Goal: Check status: Check status

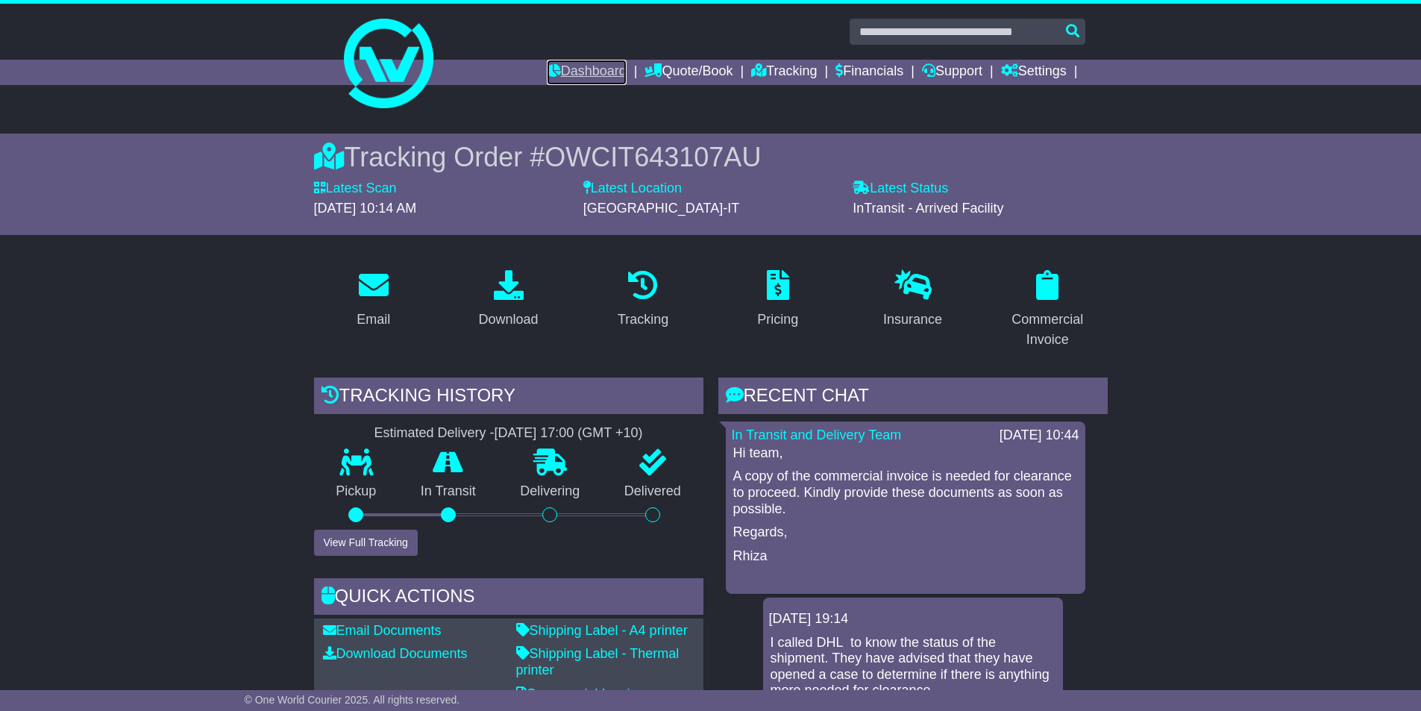
click at [565, 75] on link "Dashboard" at bounding box center [587, 72] width 80 height 25
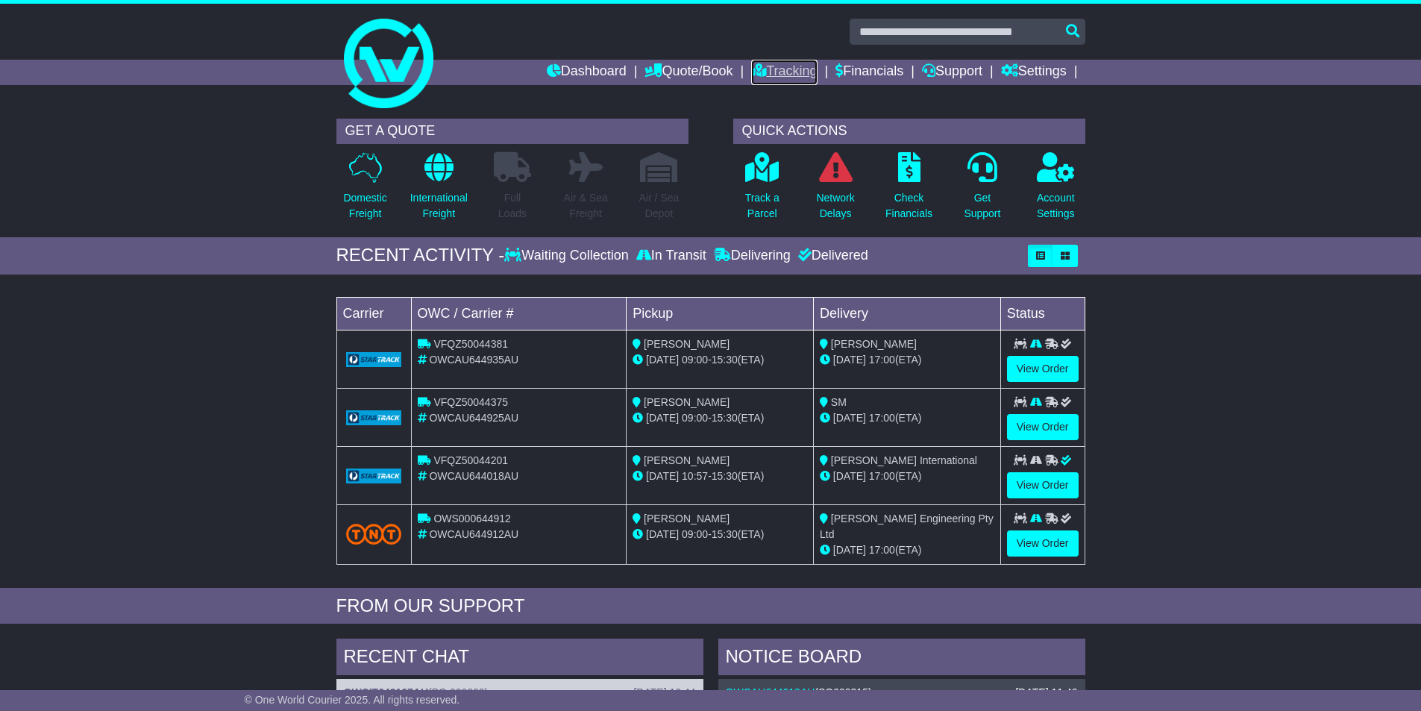
click at [770, 70] on link "Tracking" at bounding box center [784, 72] width 66 height 25
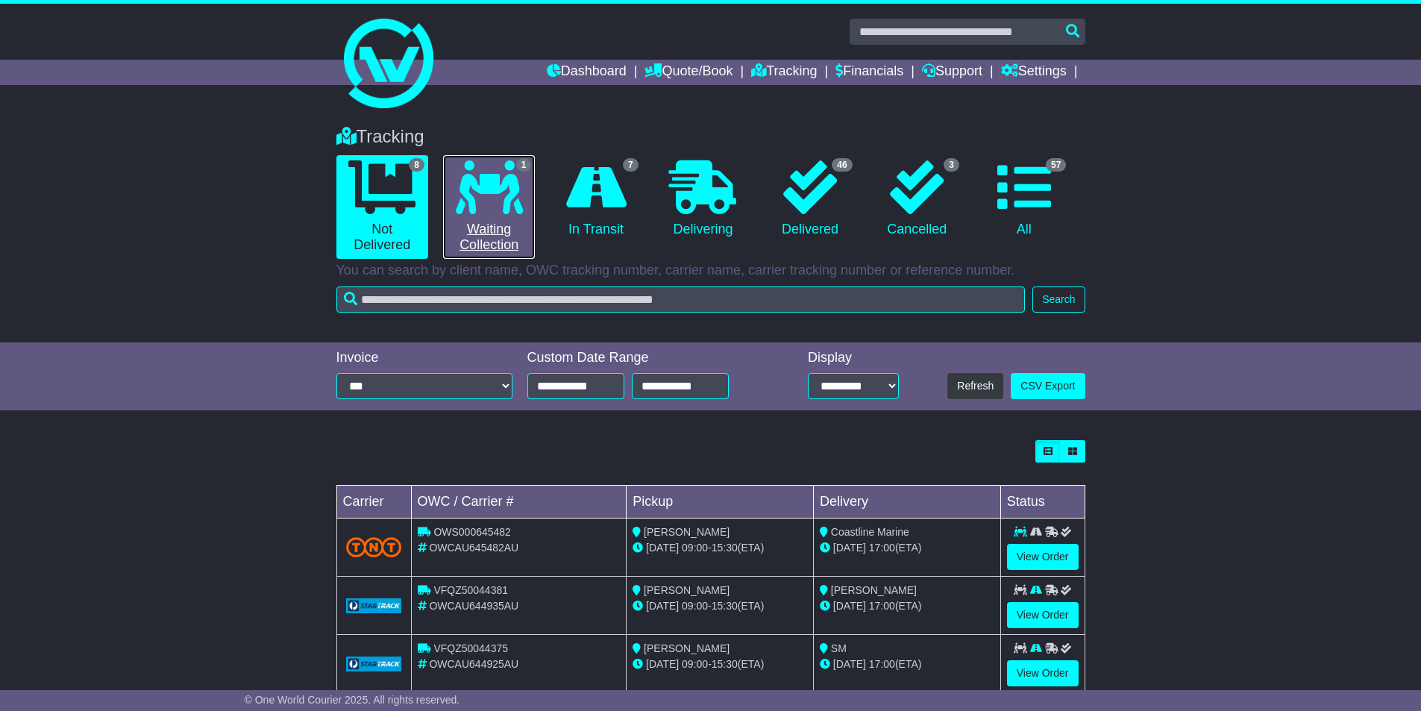
click at [477, 191] on icon at bounding box center [489, 187] width 67 height 54
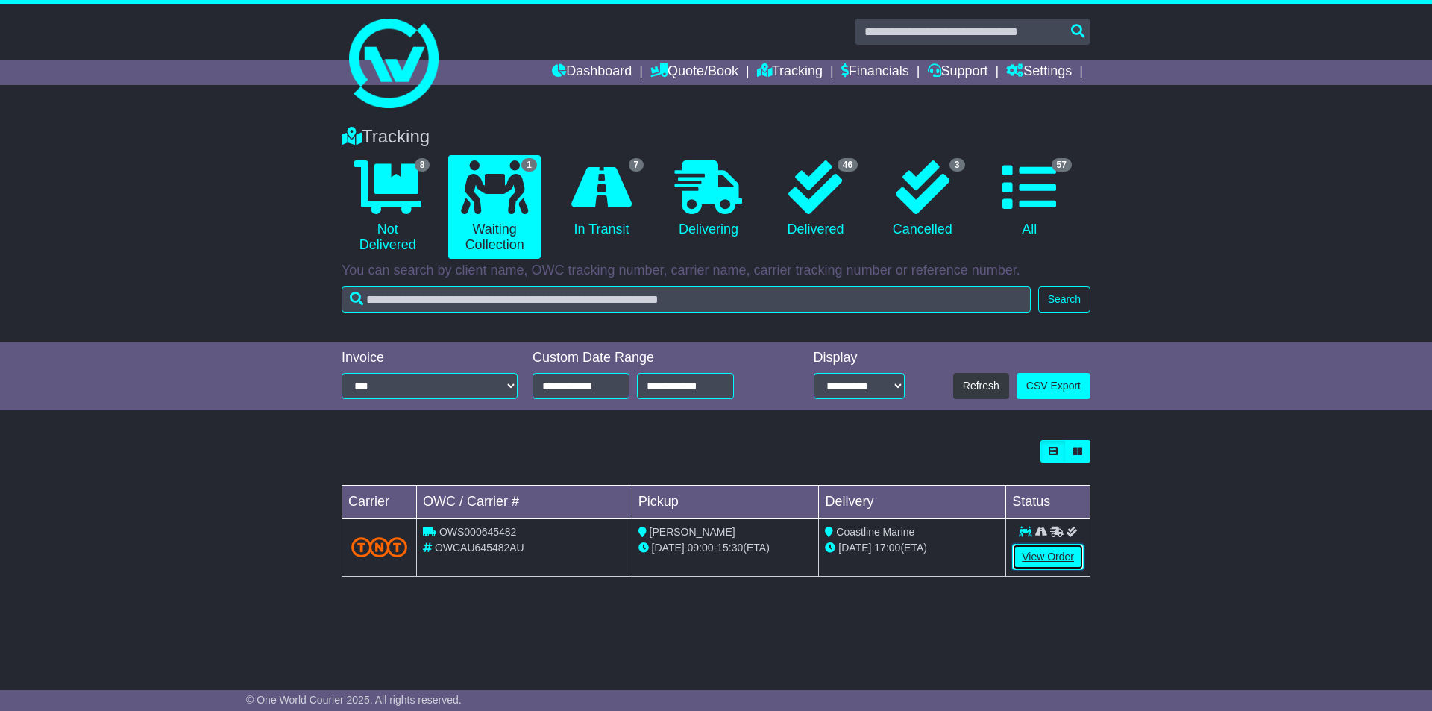
click at [1044, 554] on link "View Order" at bounding box center [1048, 557] width 72 height 26
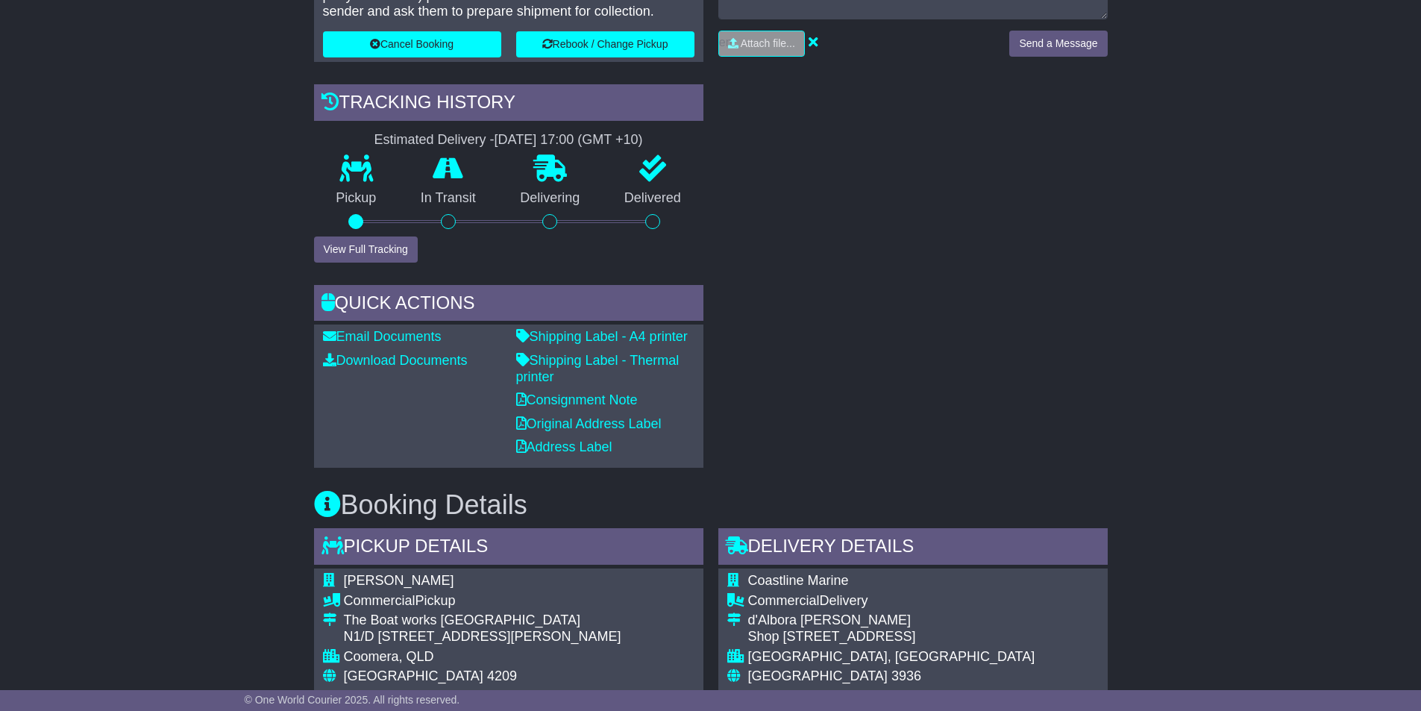
scroll to position [597, 0]
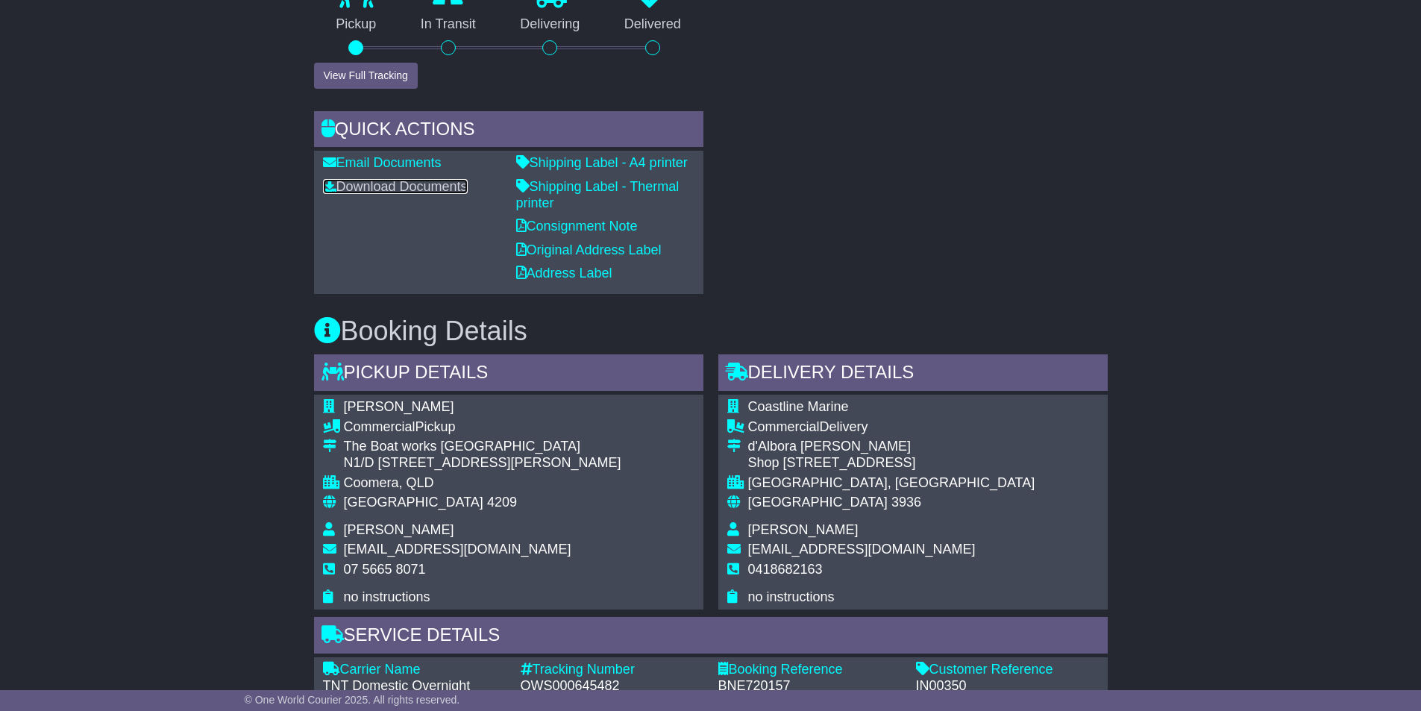
click at [400, 186] on link "Download Documents" at bounding box center [395, 186] width 145 height 15
click at [568, 230] on link "Consignment Note" at bounding box center [577, 225] width 122 height 15
